Goal: Task Accomplishment & Management: Complete application form

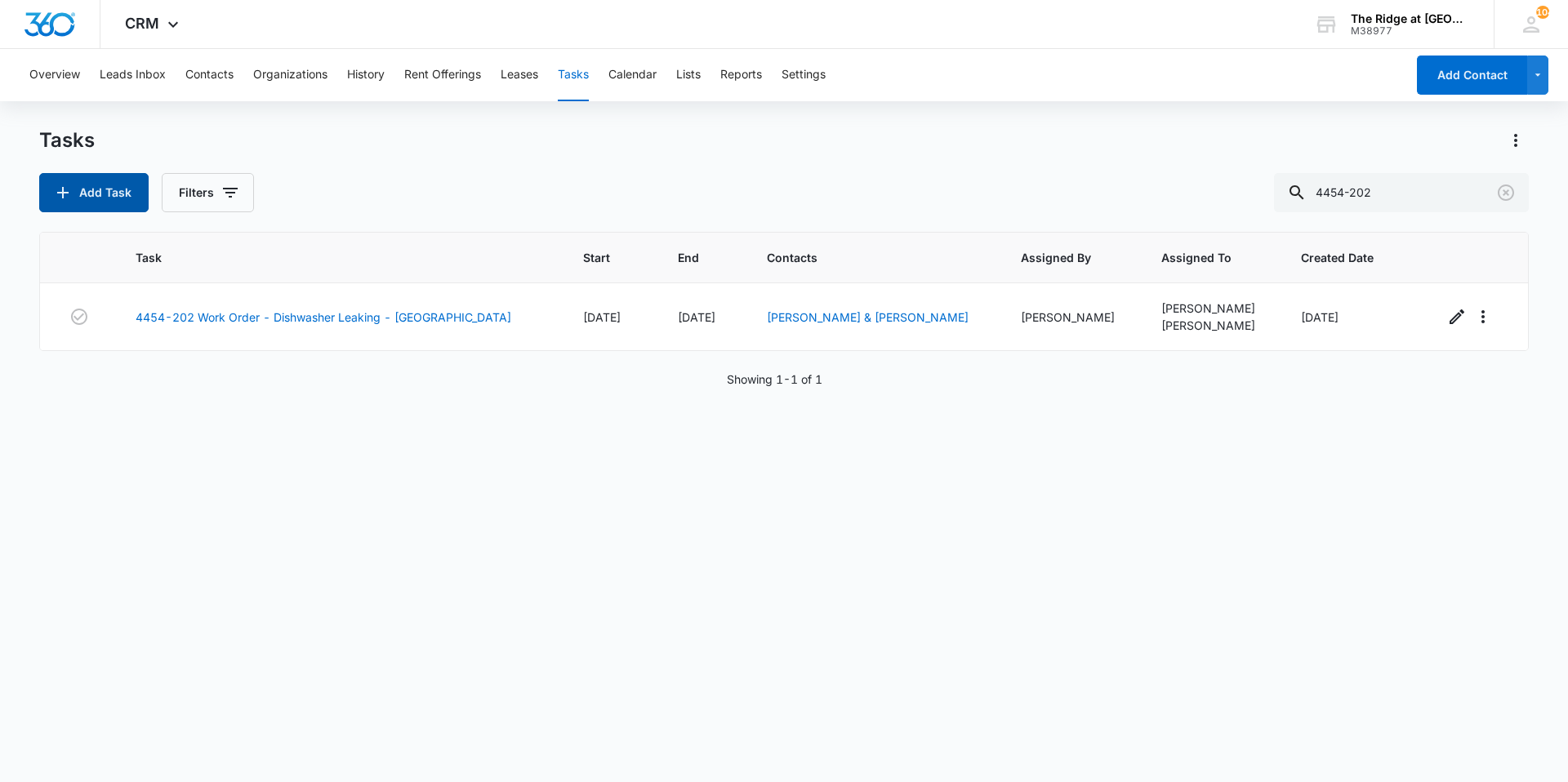
click at [102, 180] on button "Add Task" at bounding box center [94, 192] width 109 height 39
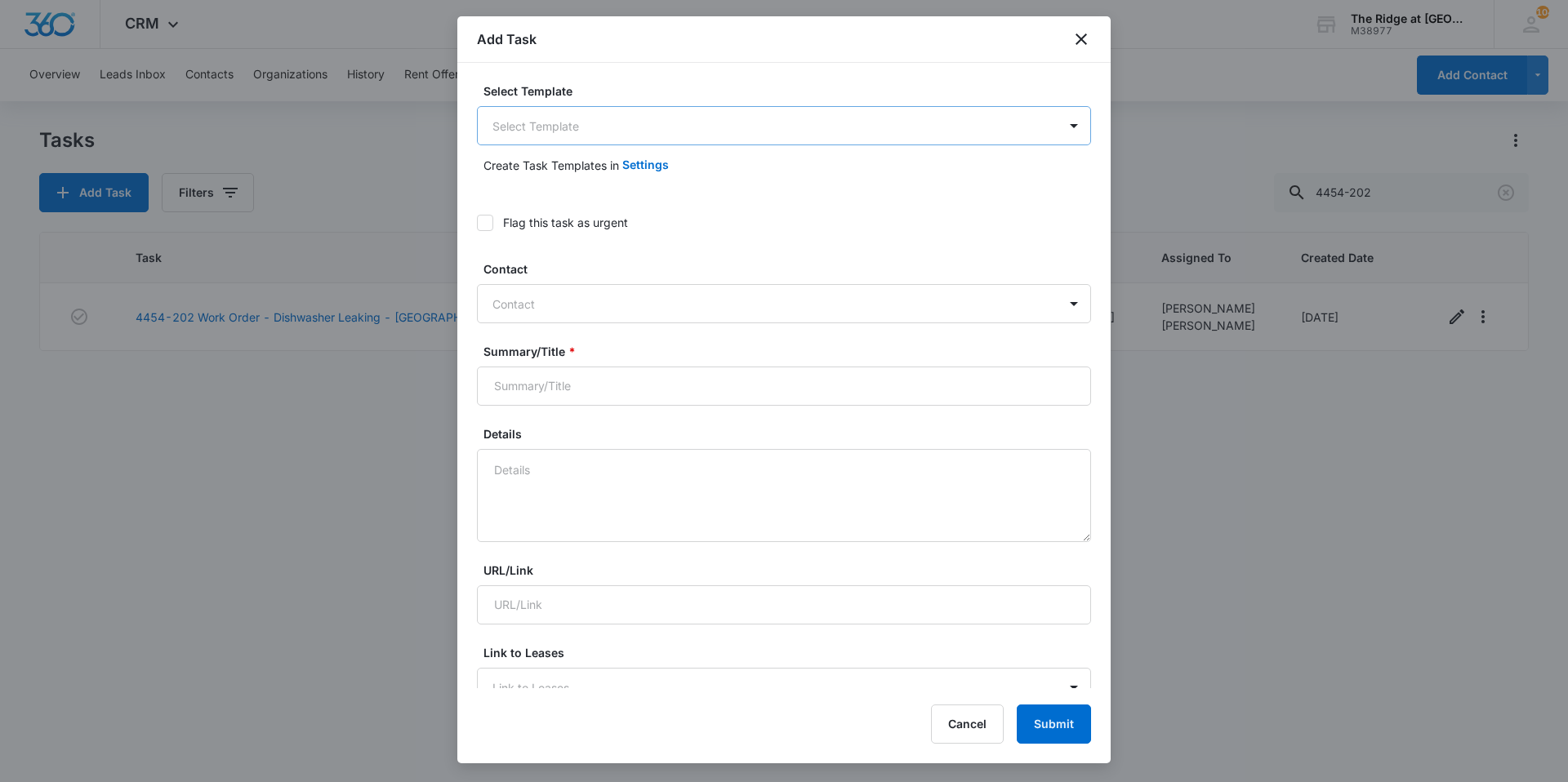
click at [567, 124] on body "CRM Apps Reputation Websites Forms CRM Email Social Content Ads Intelligence Fi…" at bounding box center [784, 391] width 1568 height 782
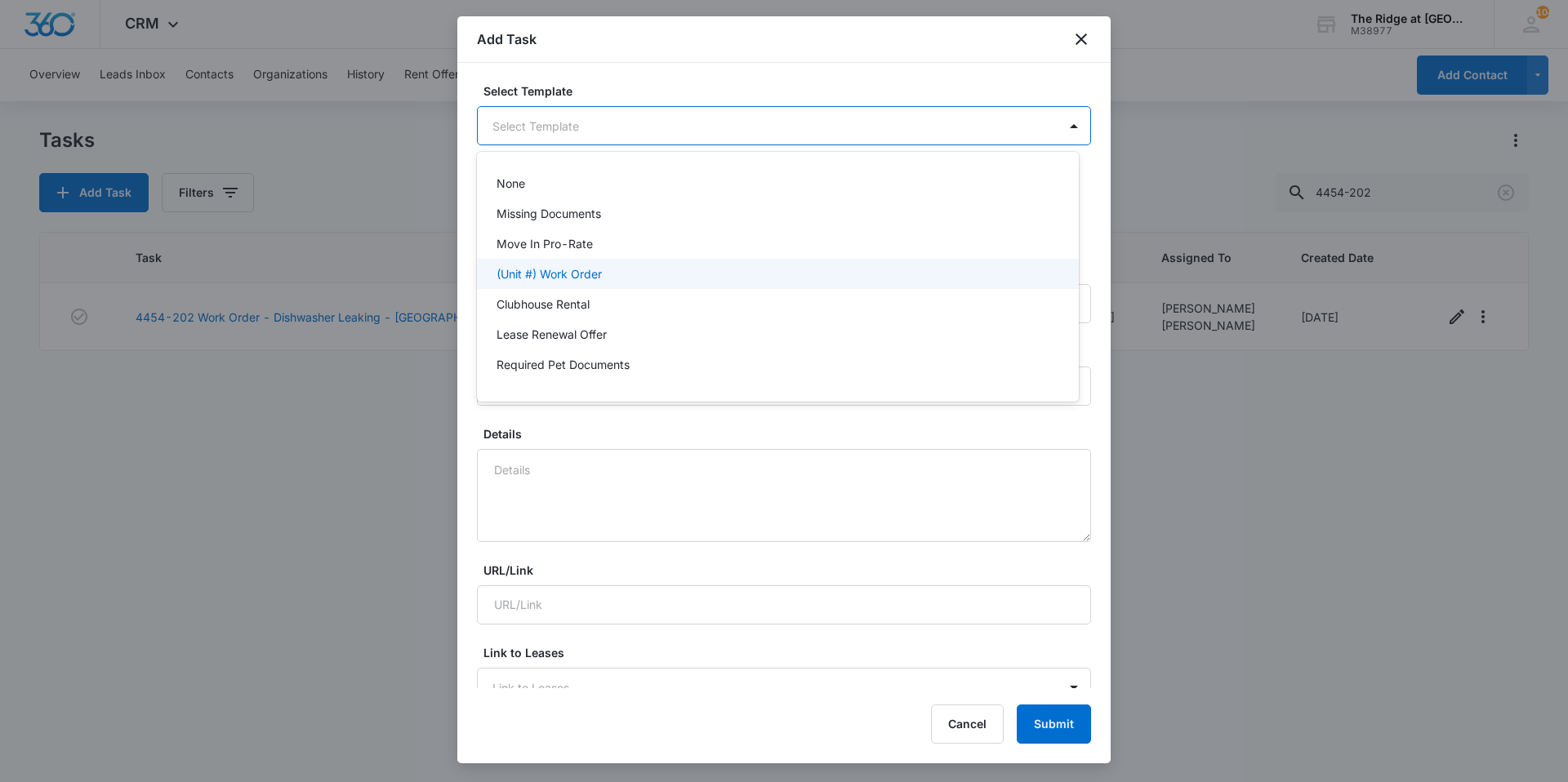
click at [565, 279] on p "(Unit #) Work Order" at bounding box center [549, 274] width 105 height 17
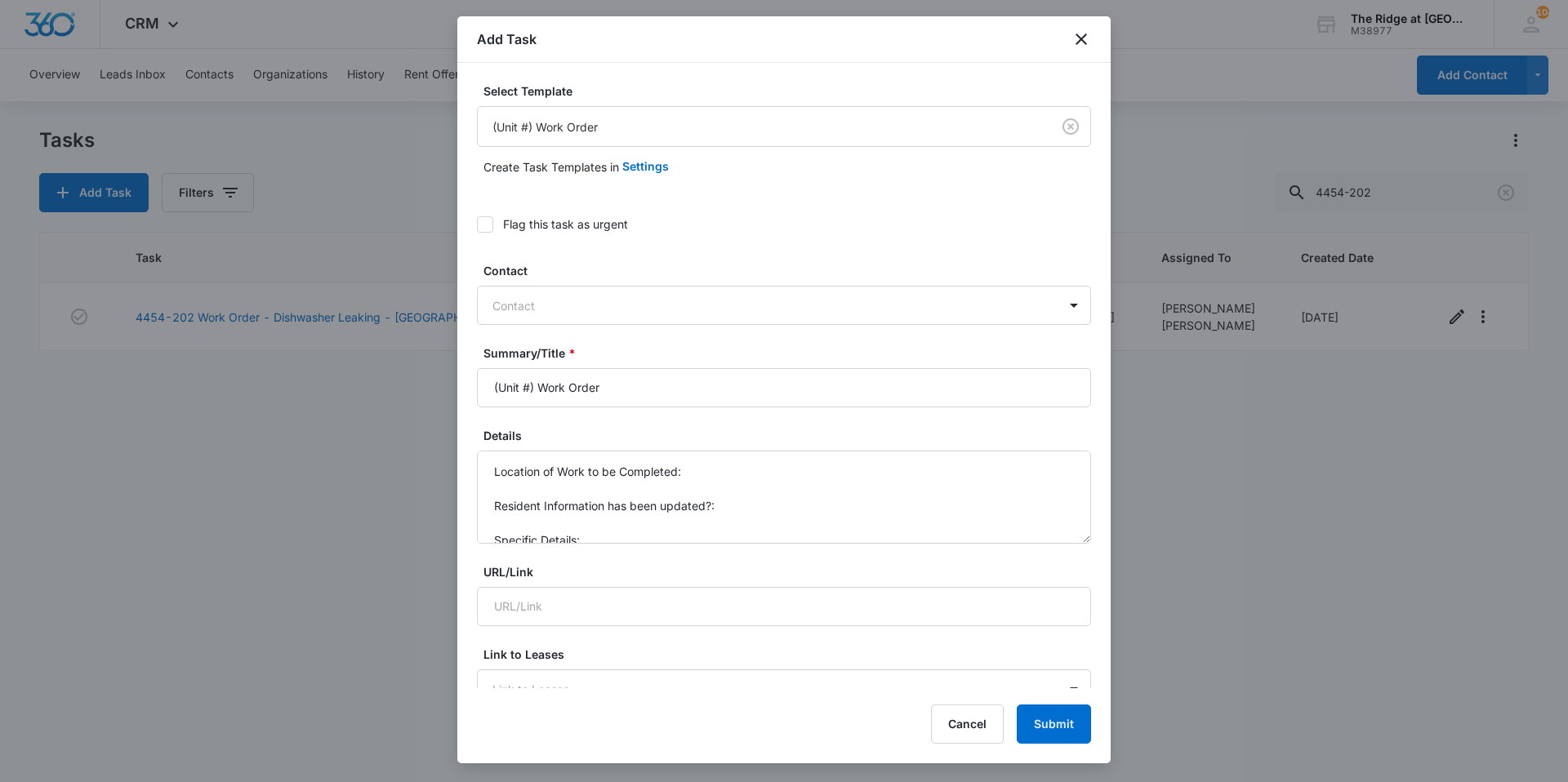
click at [578, 53] on div "Add Task" at bounding box center [784, 40] width 653 height 47
click at [554, 298] on div at bounding box center [774, 305] width 563 height 20
type input "[PERSON_NAME]"
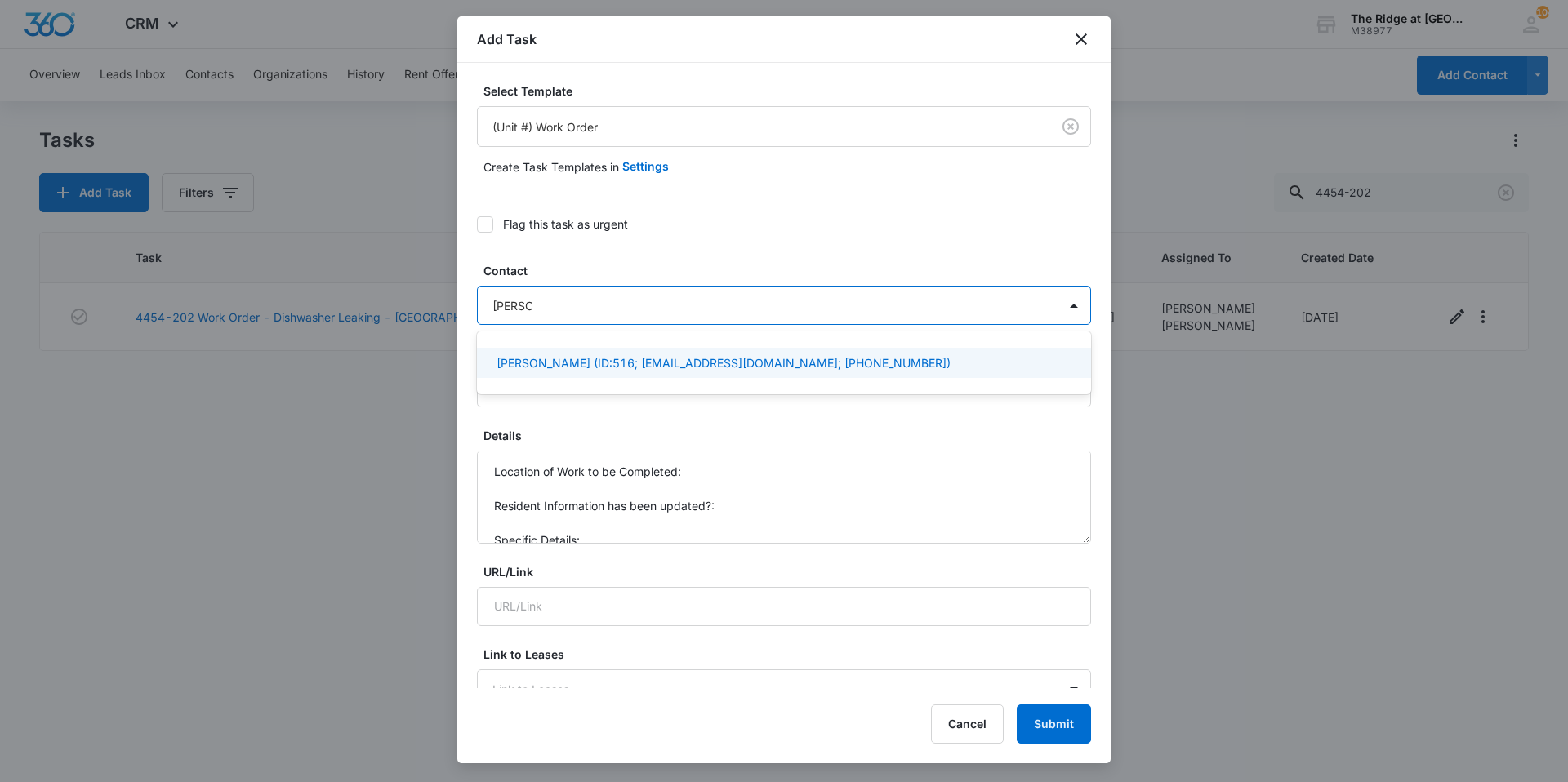
click at [551, 359] on p "[PERSON_NAME] (ID:516; [EMAIL_ADDRESS][DOMAIN_NAME]; [PHONE_NUMBER])" at bounding box center [724, 363] width 454 height 17
click at [552, 278] on label "Contact" at bounding box center [791, 270] width 614 height 17
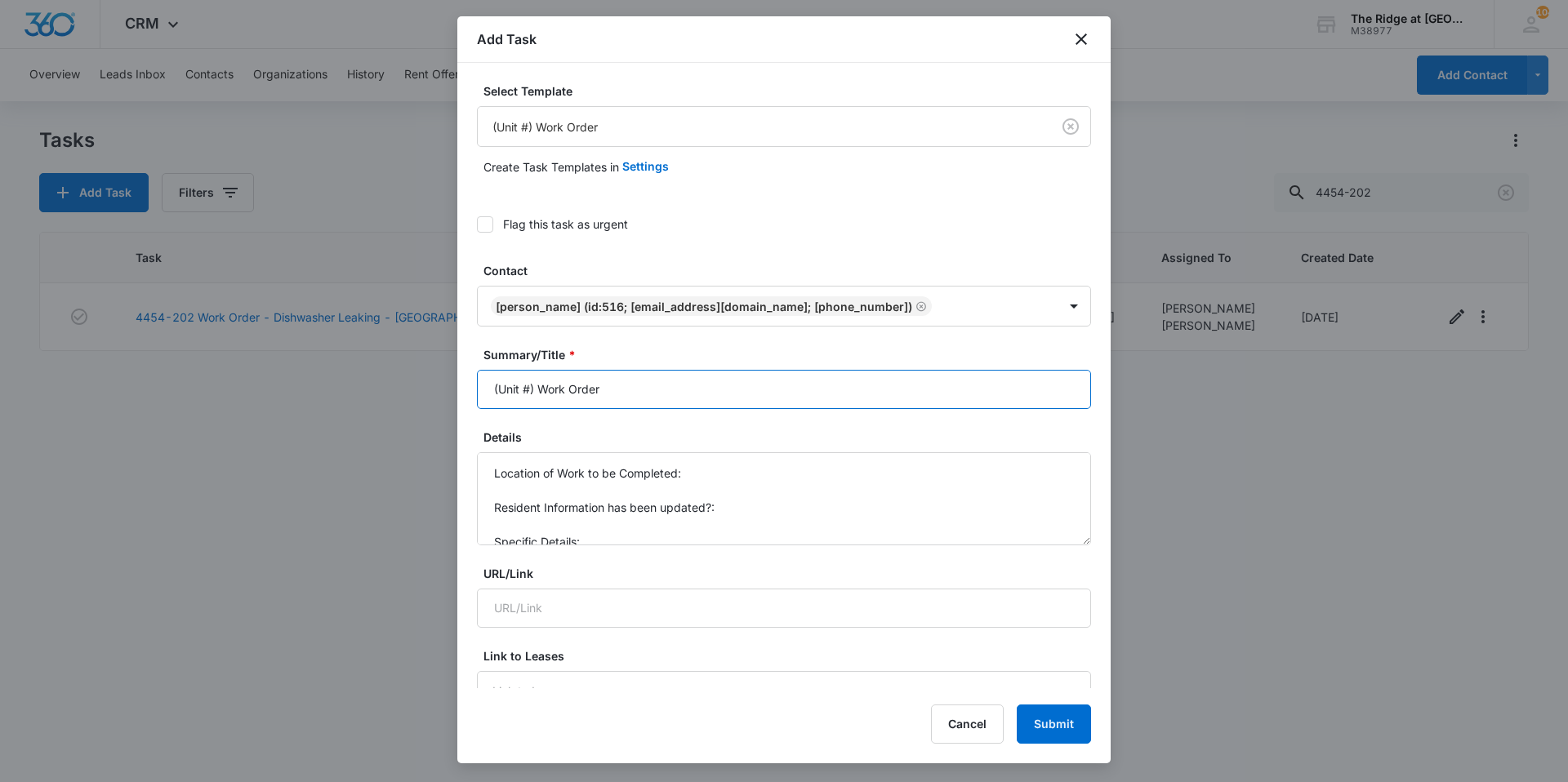
drag, startPoint x: 537, startPoint y: 395, endPoint x: 462, endPoint y: 392, distance: 75.1
click at [462, 392] on div "Select Template (Unit #) Work Order Create Task Templates in Settings Flag this…" at bounding box center [784, 375] width 653 height 626
click at [528, 393] on input "4326-Work Order" at bounding box center [784, 389] width 614 height 39
click at [690, 368] on div "Summary/Title * 4326-203 Work Order" at bounding box center [784, 377] width 614 height 63
click at [686, 399] on input "4326-203 Work Order" at bounding box center [784, 389] width 614 height 39
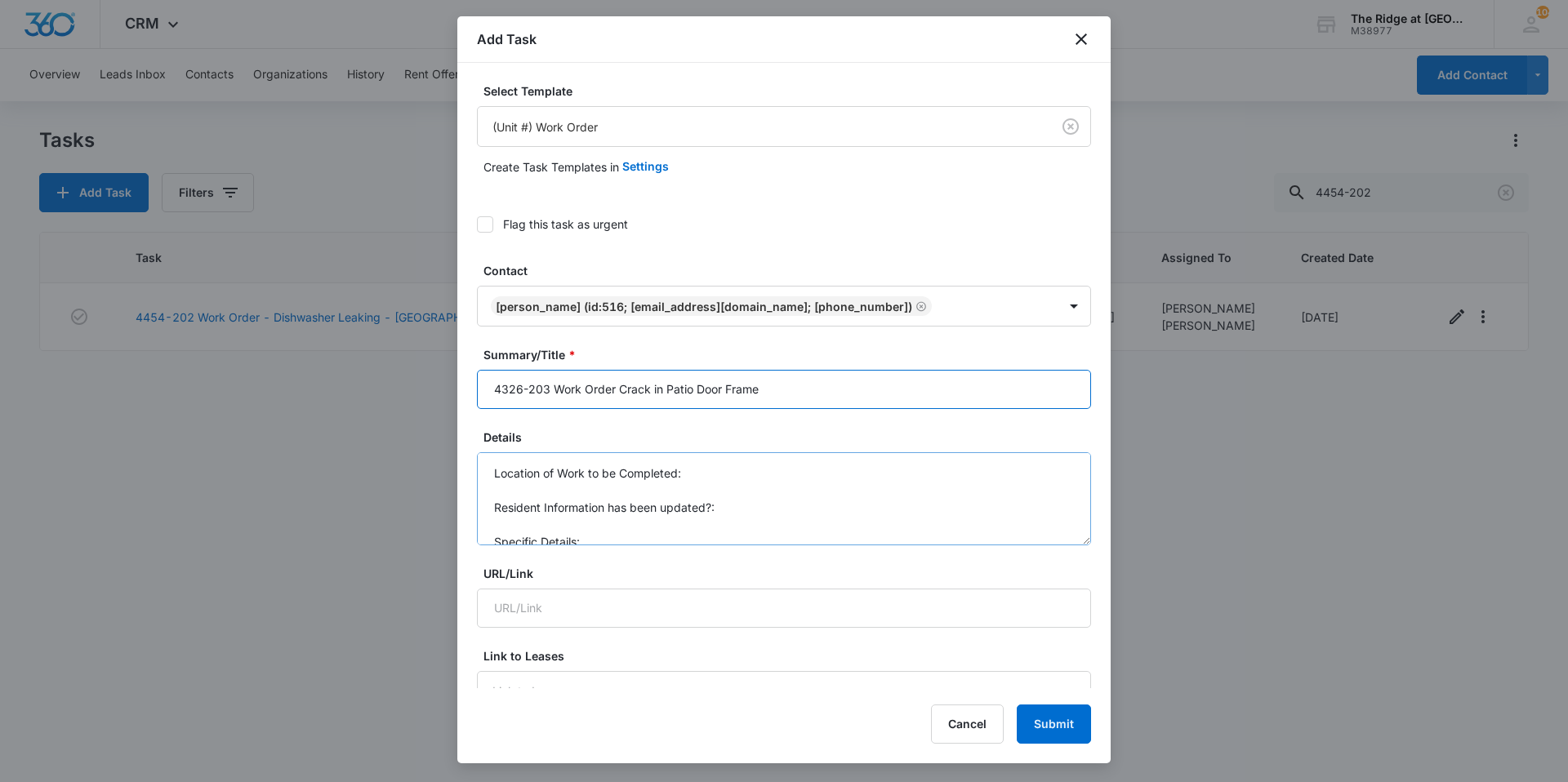
type input "4326-203 Work Order Crack in Patio Door Frame"
drag, startPoint x: 485, startPoint y: 477, endPoint x: 615, endPoint y: 541, distance: 144.9
click at [615, 541] on textarea "Location of Work to be Completed: Resident Information has been updated?: Speci…" at bounding box center [784, 499] width 614 height 93
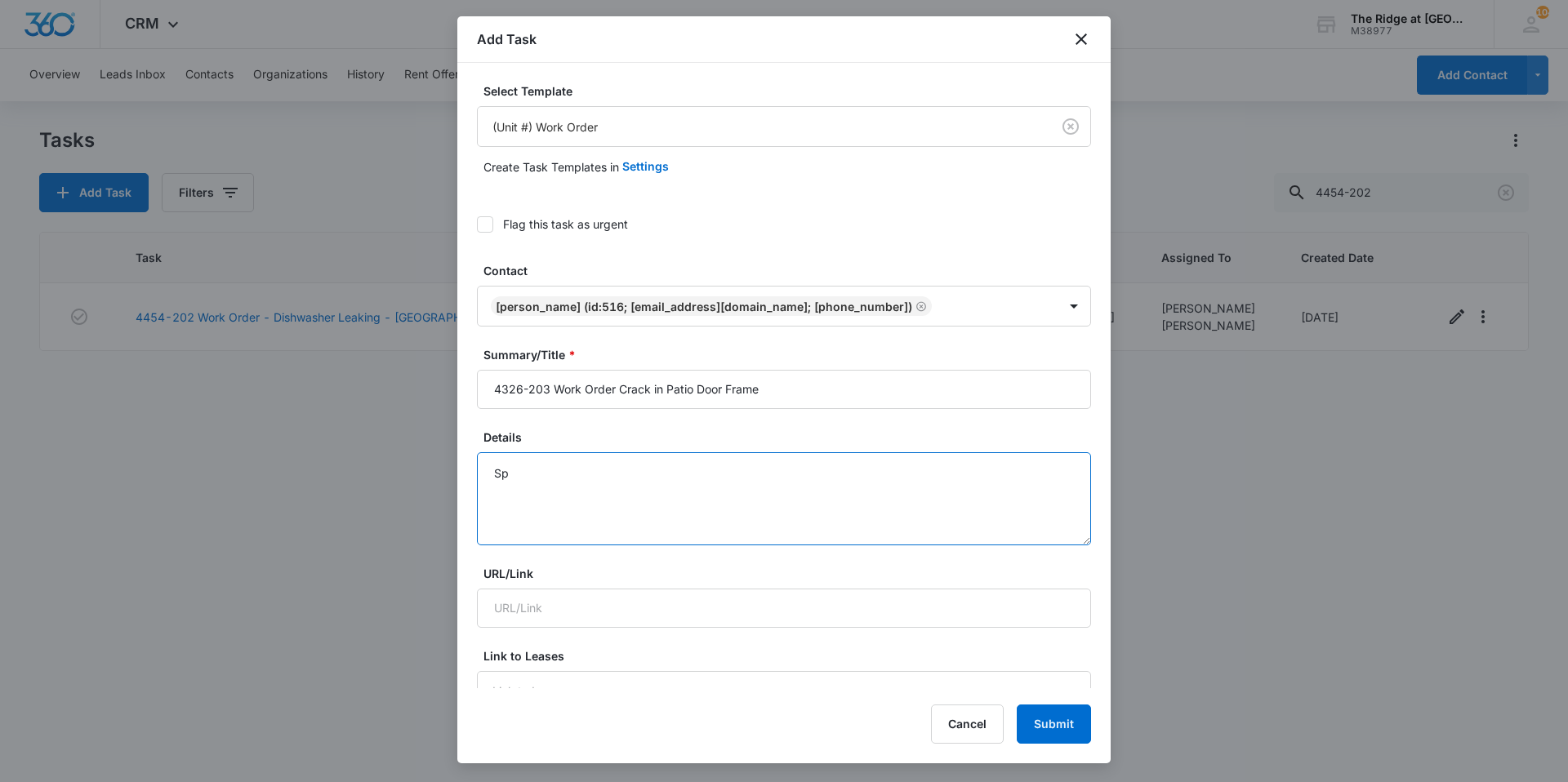
type textarea "S"
type textarea "C"
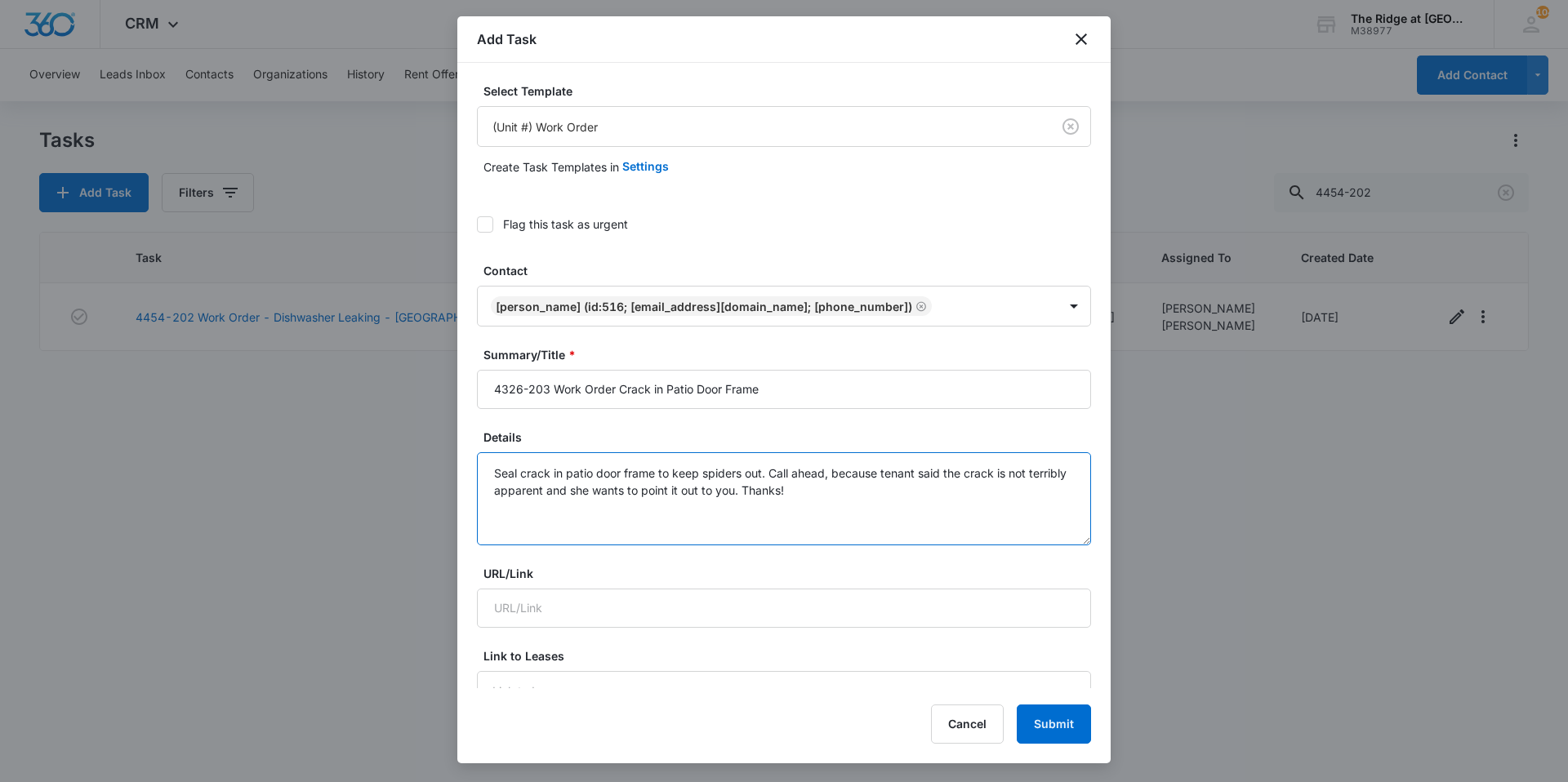
click at [860, 498] on textarea "Seal crack in patio door frame to keep spiders out. Call ahead, because tenant …" at bounding box center [784, 499] width 614 height 93
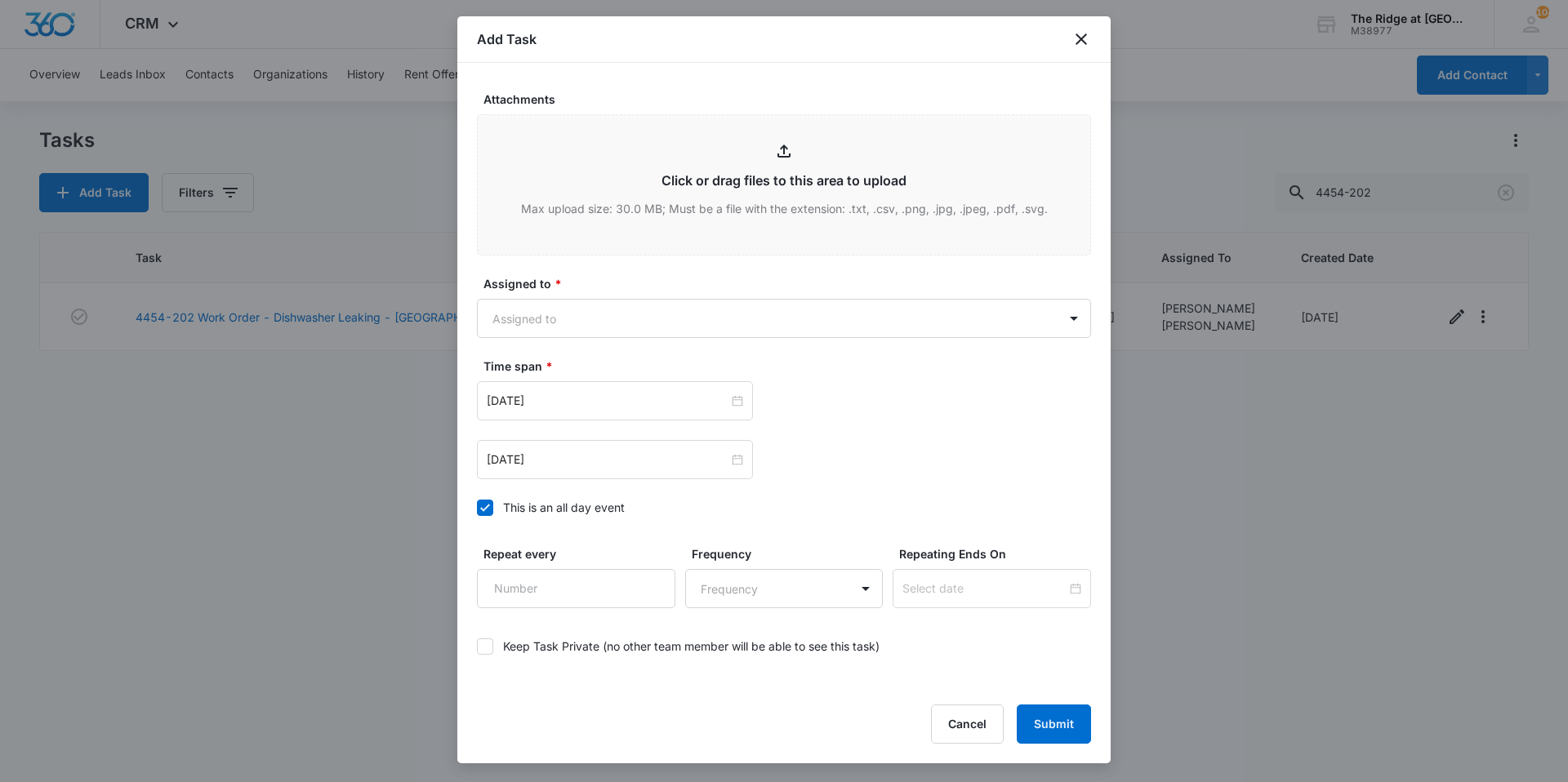
scroll to position [884, 0]
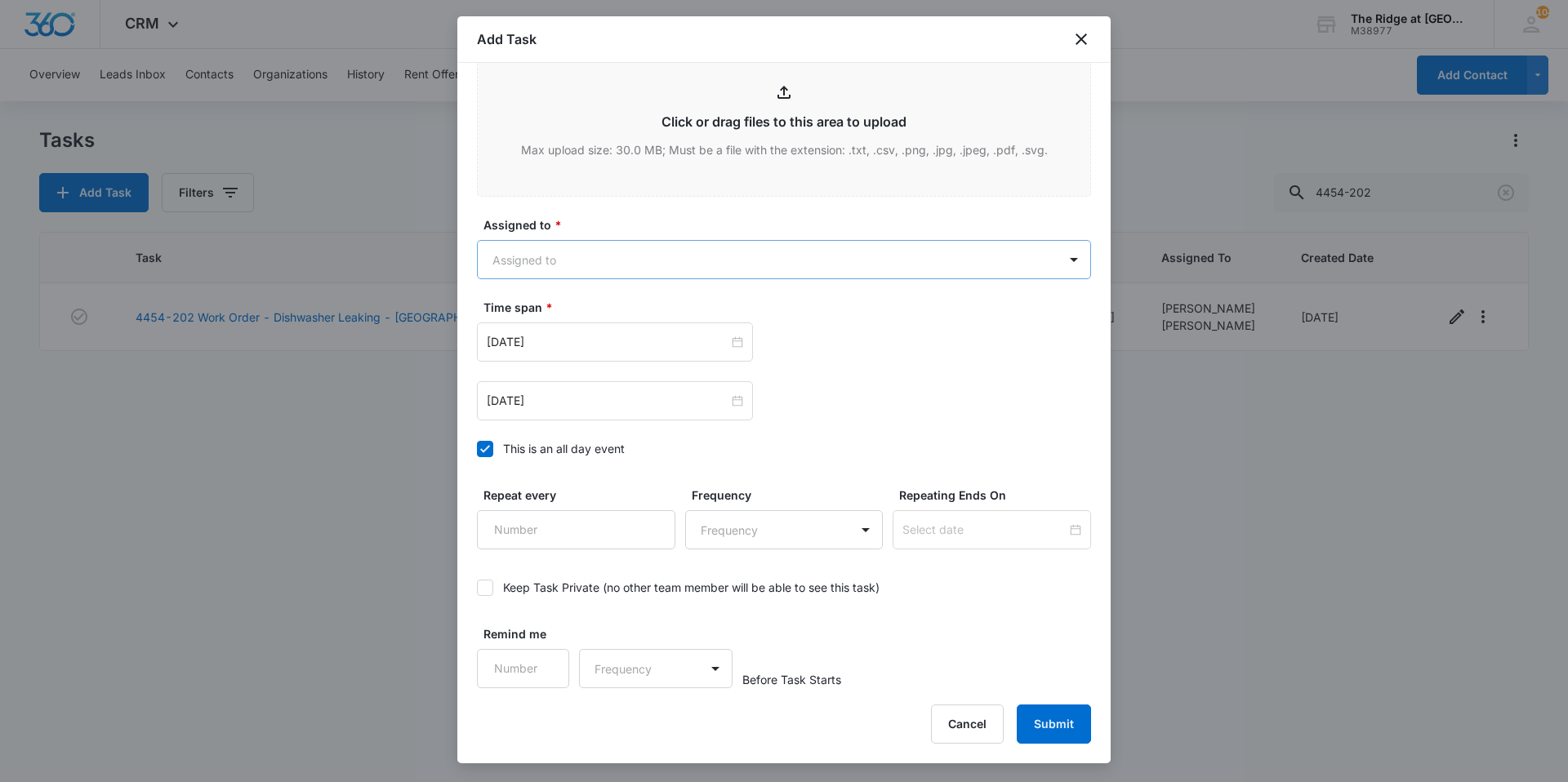
type textarea "Seal crack in patio door frame to keep spiders out. Call ahead, because tenant …"
click at [528, 257] on body "CRM Apps Reputation Websites Forms CRM Email Social Content Ads Intelligence Fi…" at bounding box center [784, 391] width 1568 height 782
type input "[PERSON_NAME]"
click at [550, 321] on p "[PERSON_NAME]" at bounding box center [544, 317] width 94 height 17
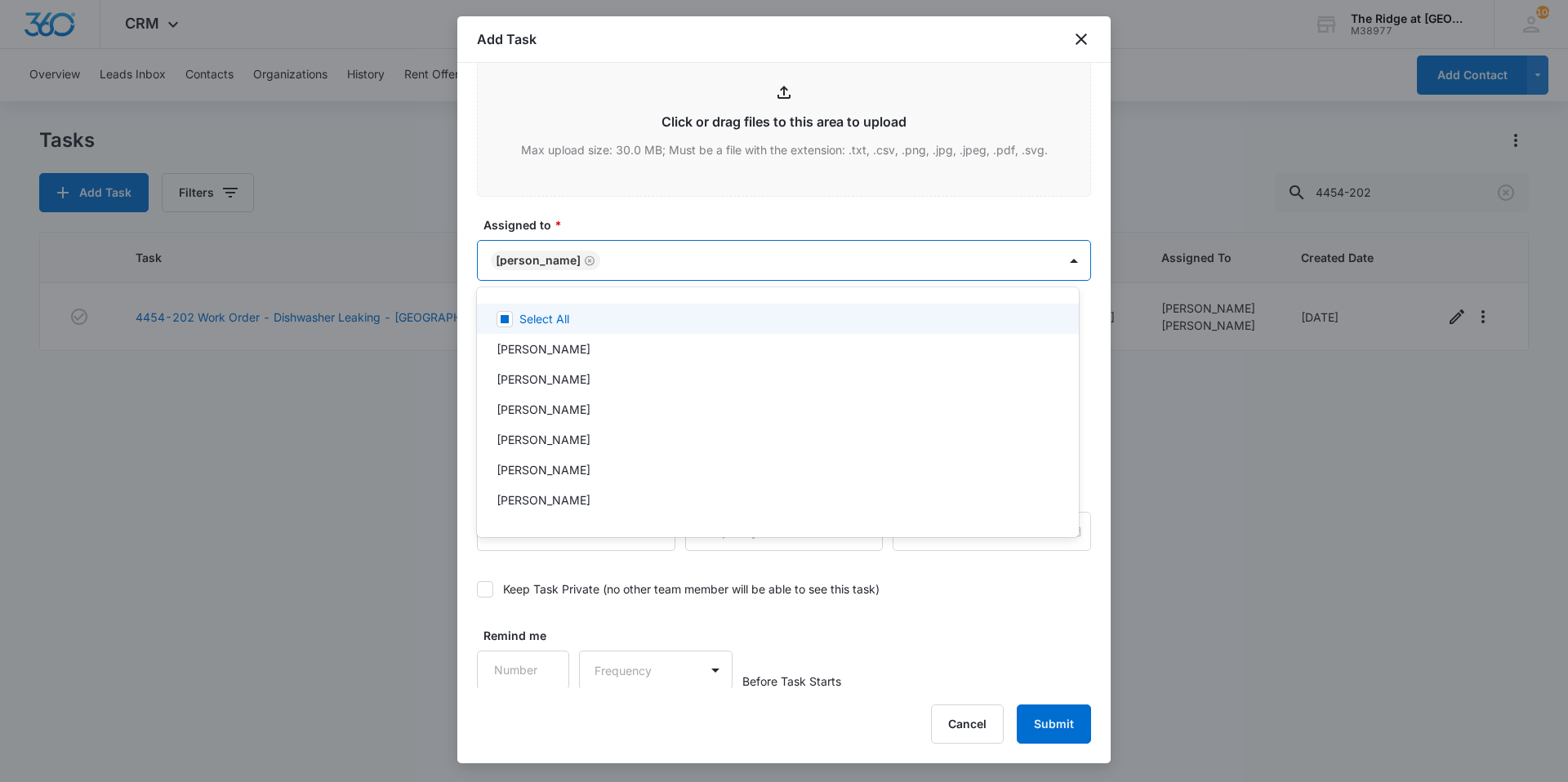
click at [612, 222] on div at bounding box center [784, 391] width 1568 height 782
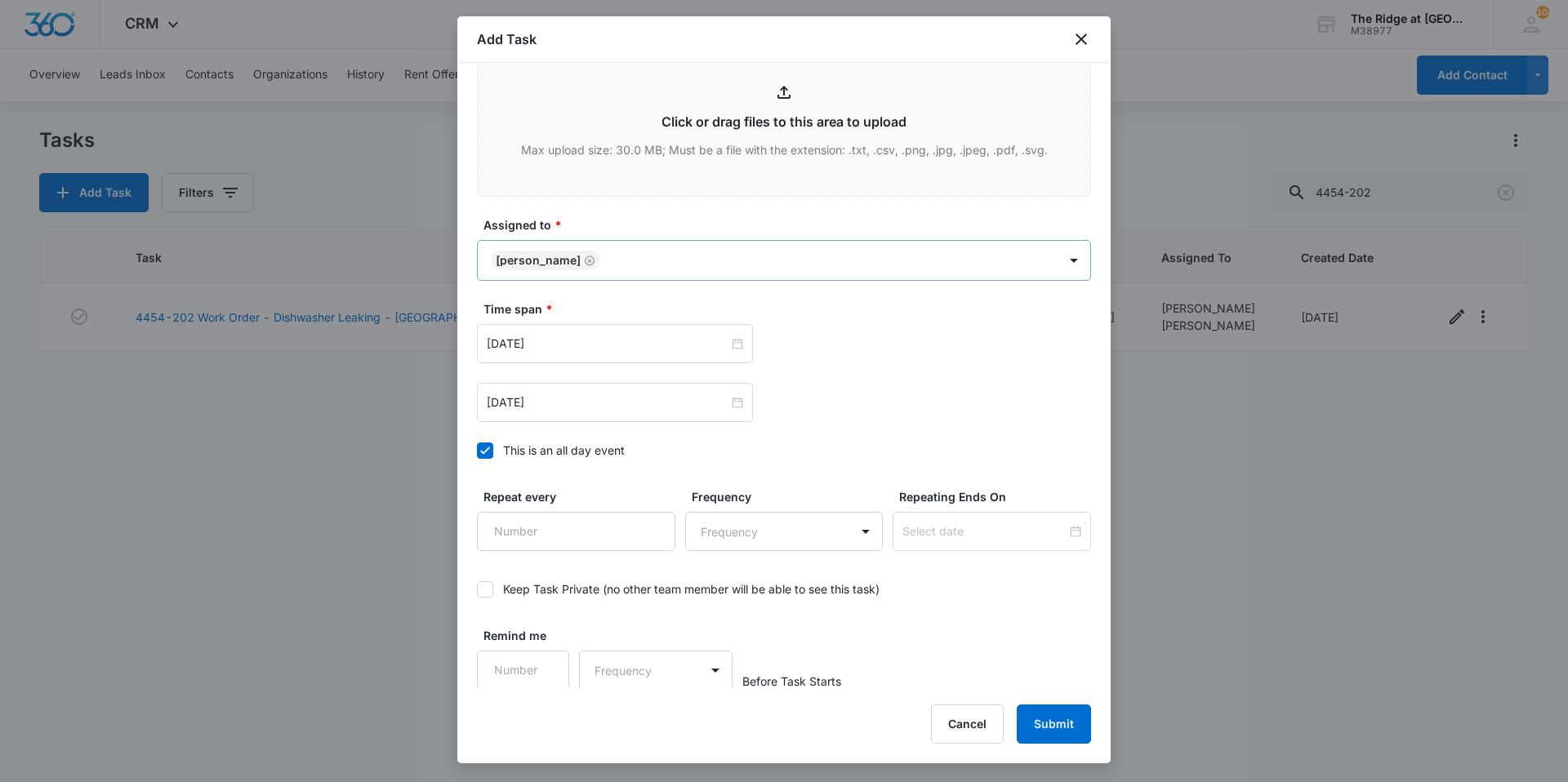
scroll to position [886, 0]
click at [615, 374] on div "[DATE] [DATE]" at bounding box center [784, 371] width 614 height 98
click at [607, 355] on div "[DATE]" at bounding box center [614, 342] width 276 height 39
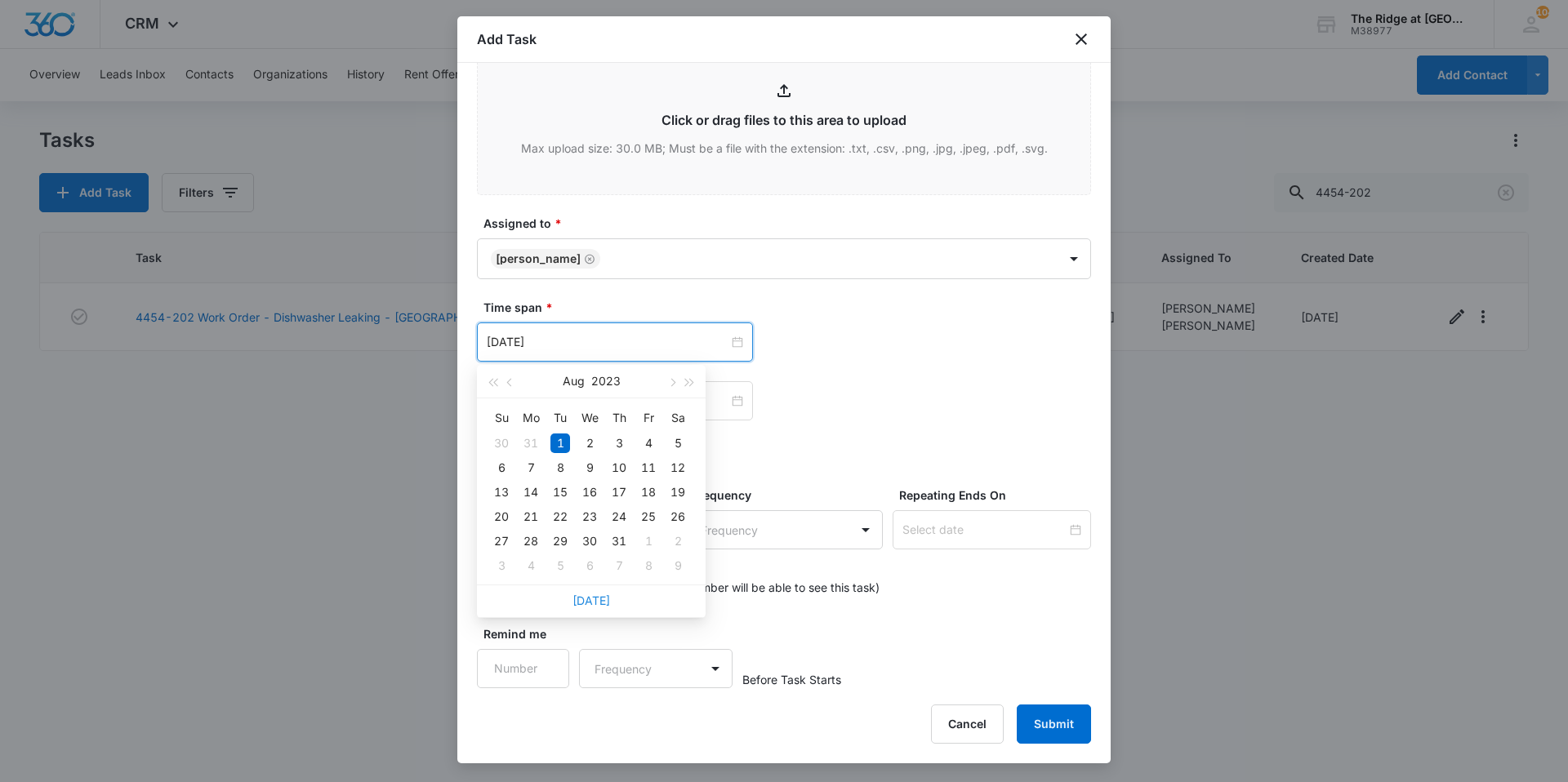
click at [590, 604] on link "[DATE]" at bounding box center [591, 601] width 38 height 14
type input "[DATE]"
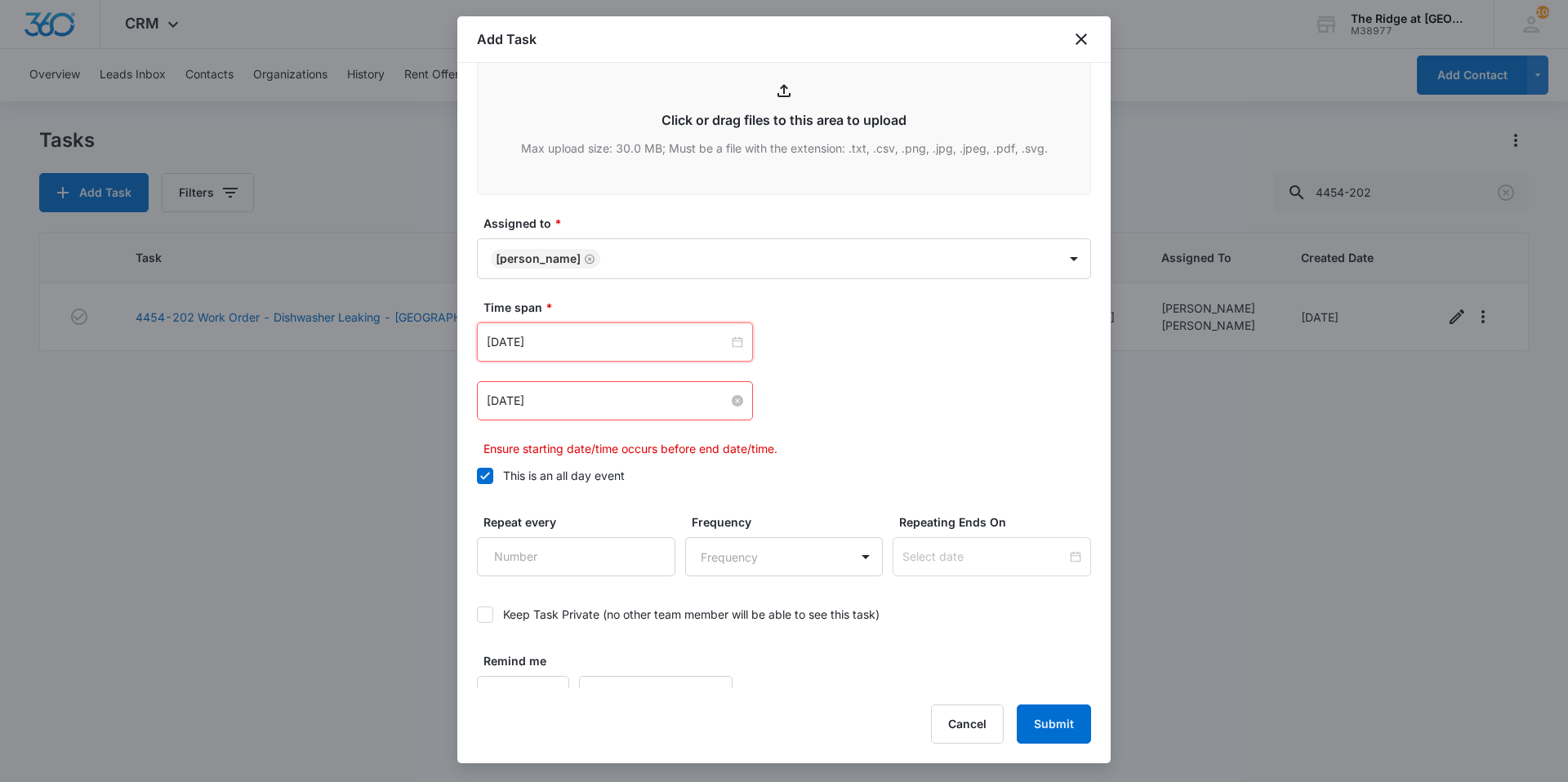
click at [559, 401] on input "[DATE]" at bounding box center [607, 401] width 242 height 18
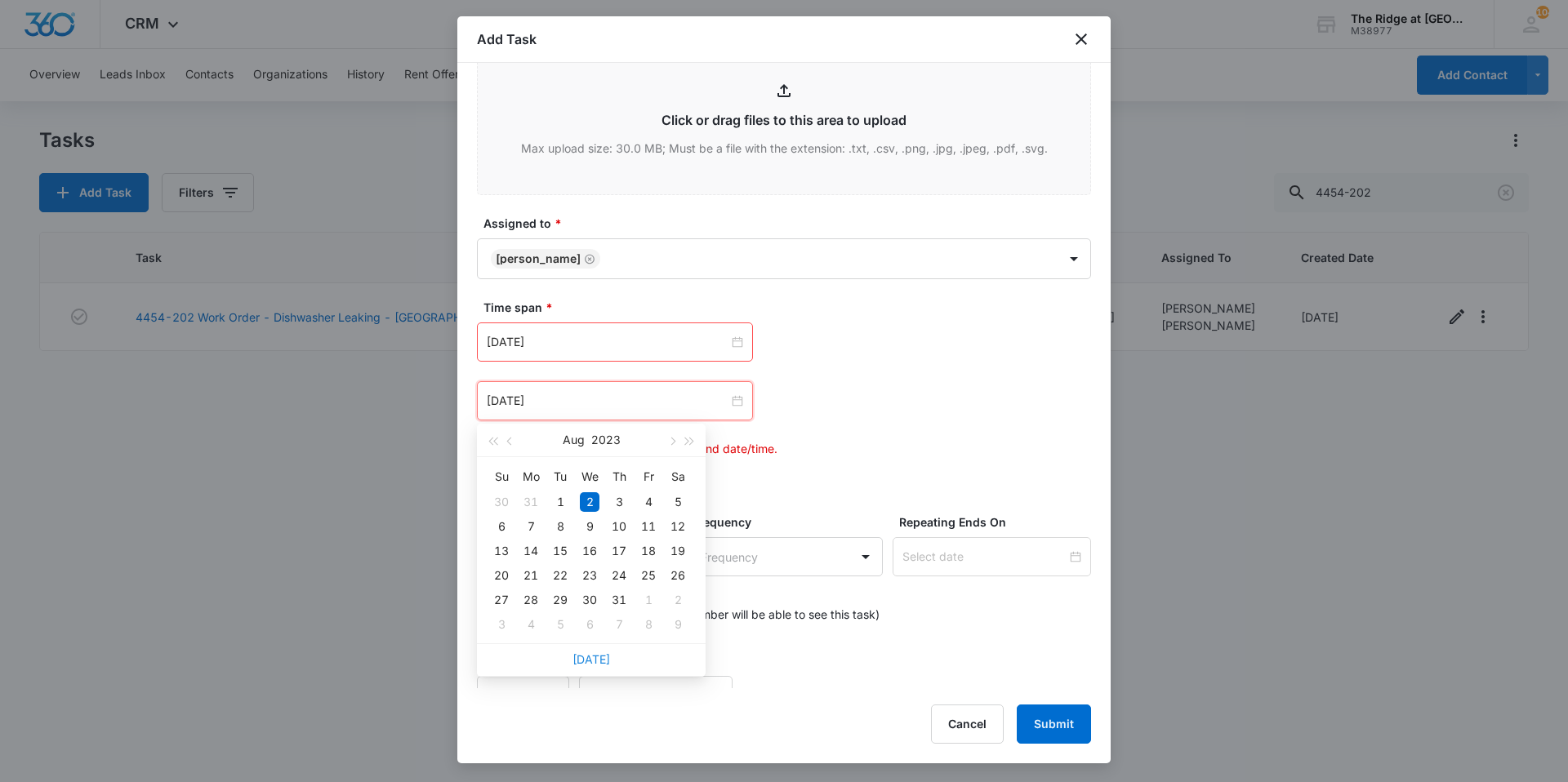
click at [592, 659] on link "[DATE]" at bounding box center [591, 659] width 38 height 14
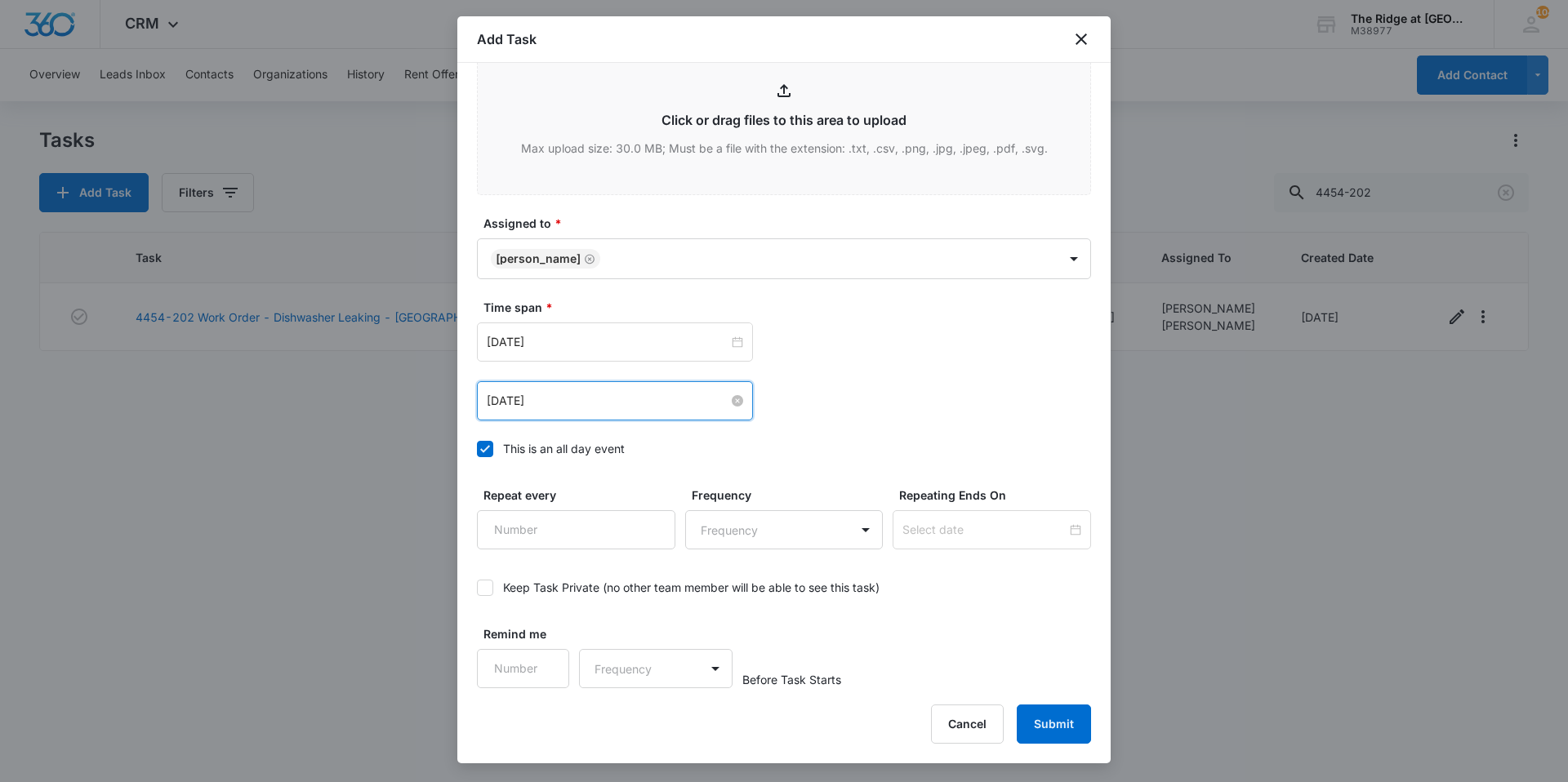
click at [621, 395] on input "[DATE]" at bounding box center [607, 401] width 242 height 18
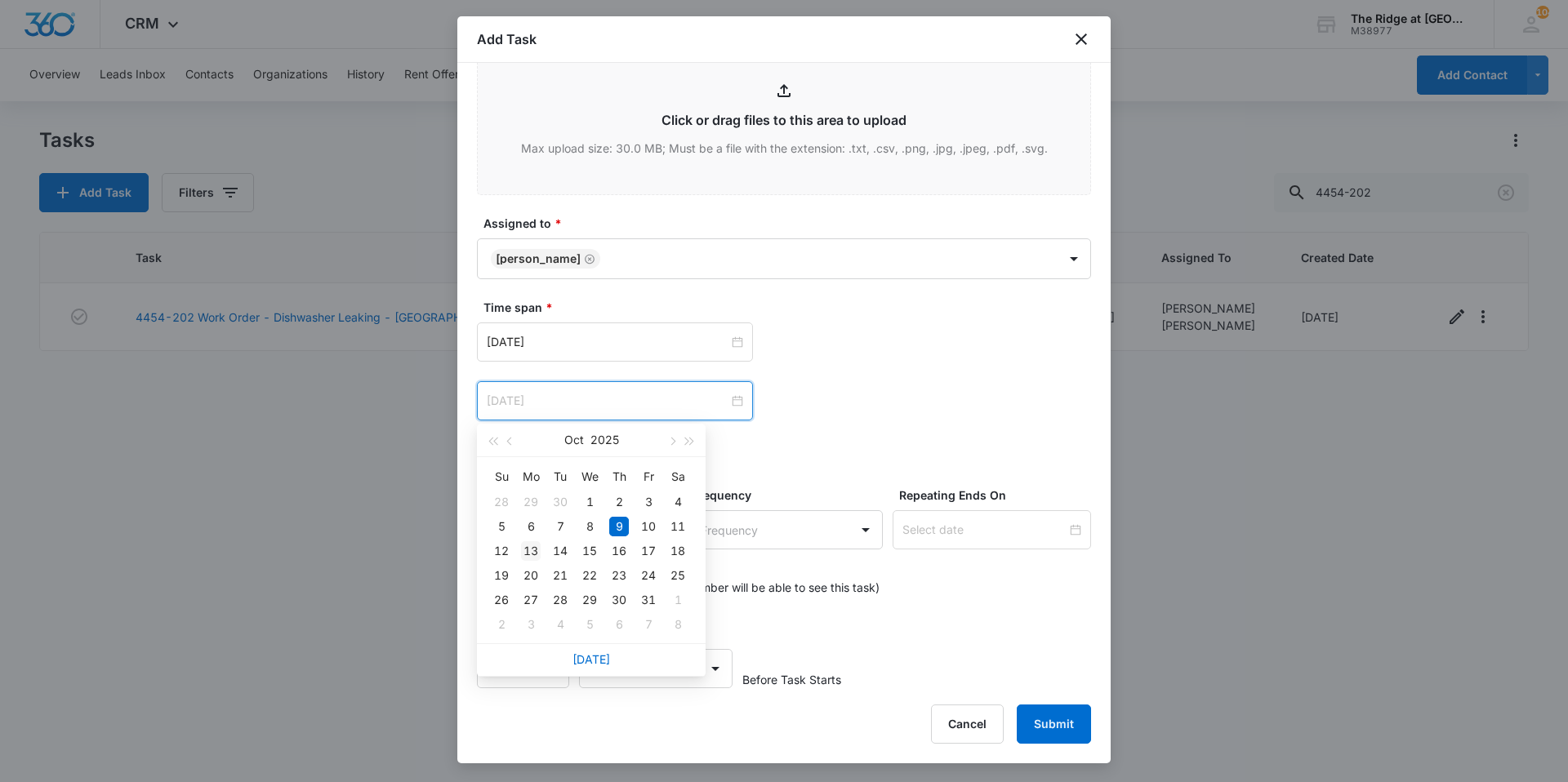
type input "[DATE]"
click at [516, 549] on td "13" at bounding box center [530, 552] width 29 height 25
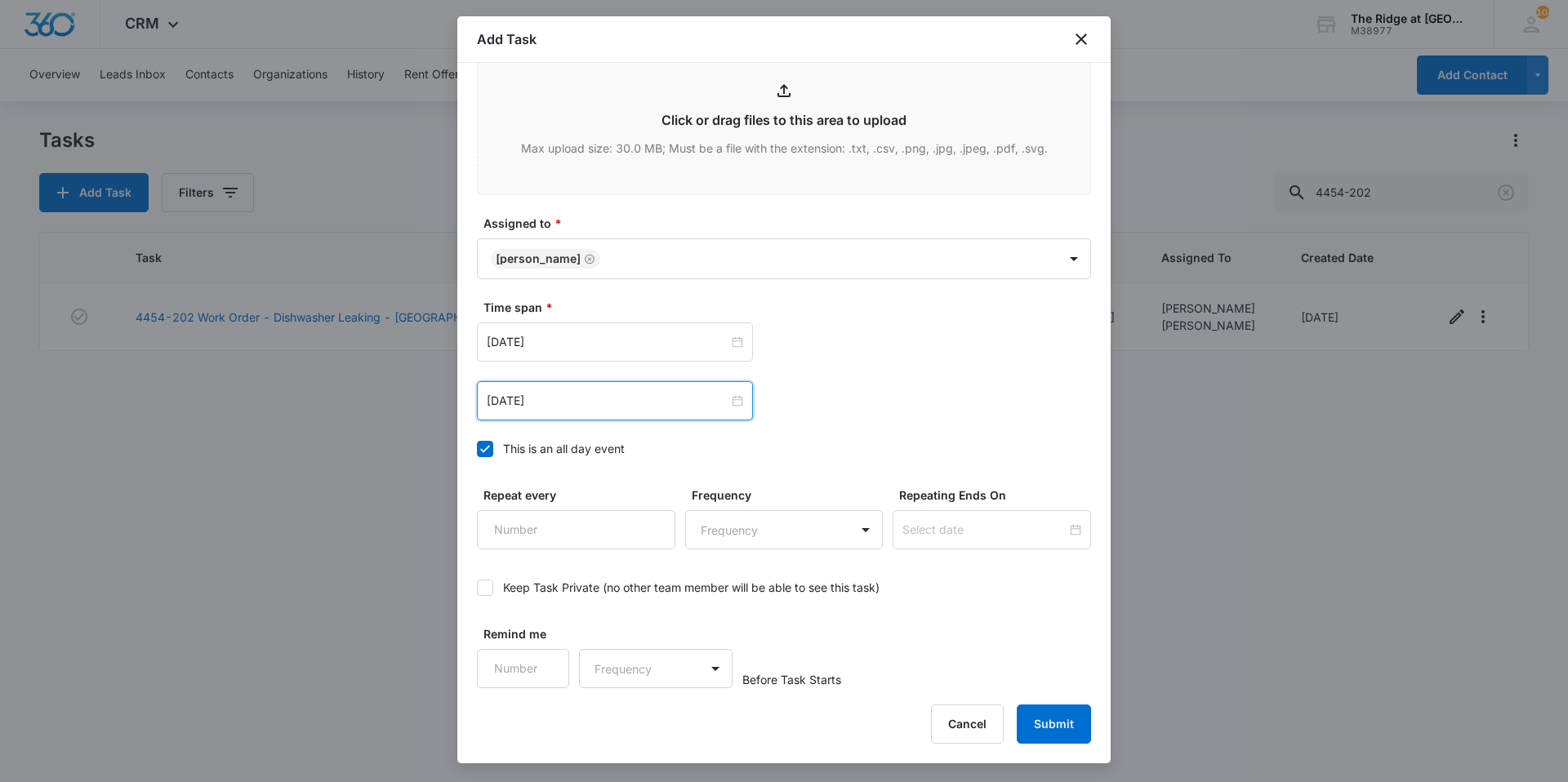
click at [770, 431] on div "Time span * [DATE] [DATE] Su Mo Tu We Th Fr Sa 28 29 30 1 2 3 4 5 6 7 8 9 10 11…" at bounding box center [784, 383] width 614 height 169
click at [1033, 717] on button "Submit" at bounding box center [1054, 725] width 74 height 39
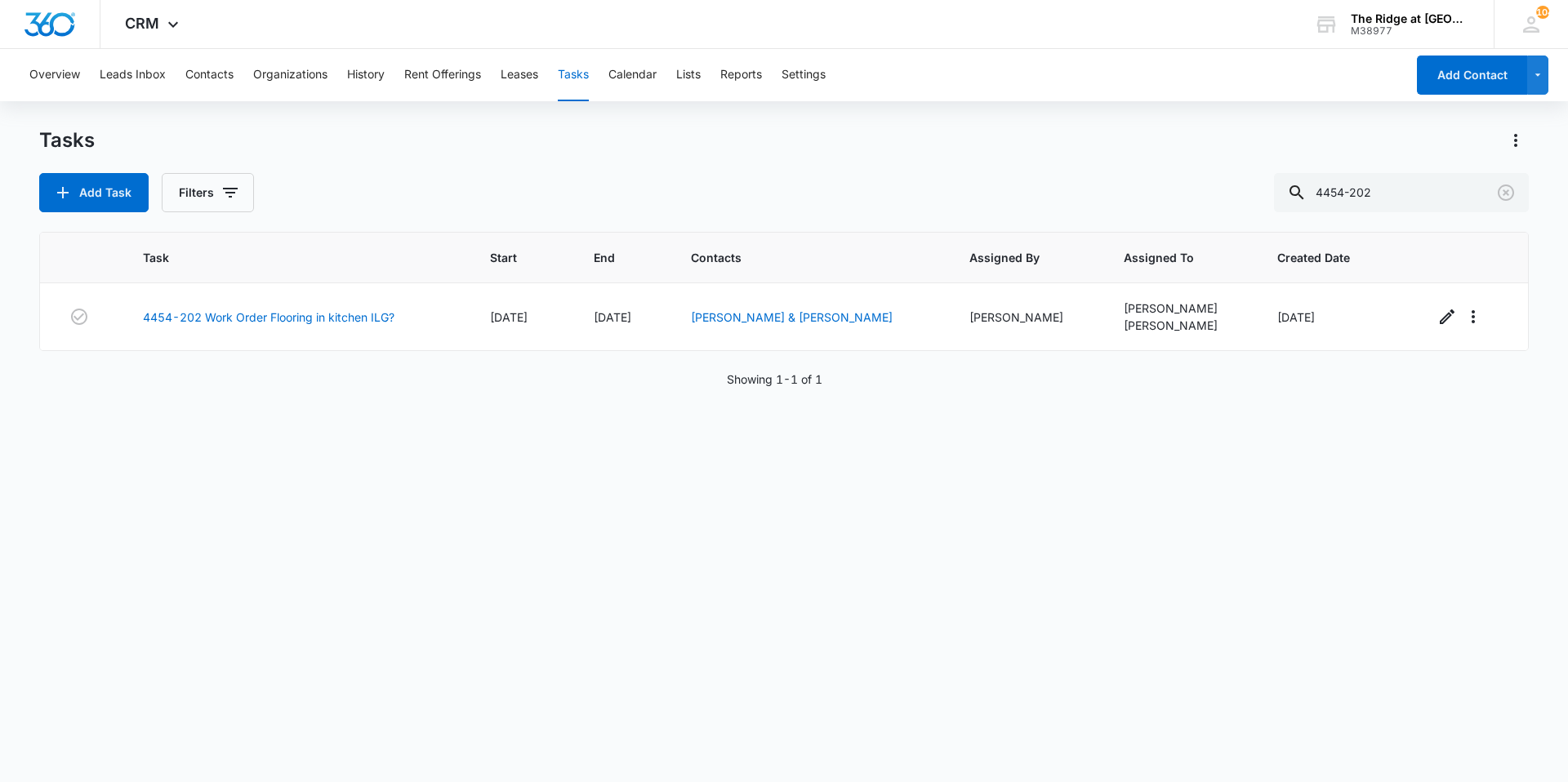
click at [476, 213] on div "Tasks Add Task Filters 4454-202 Task Start End Contacts Assigned By Assigned To…" at bounding box center [784, 454] width 1489 height 653
